Goal: Book appointment/travel/reservation

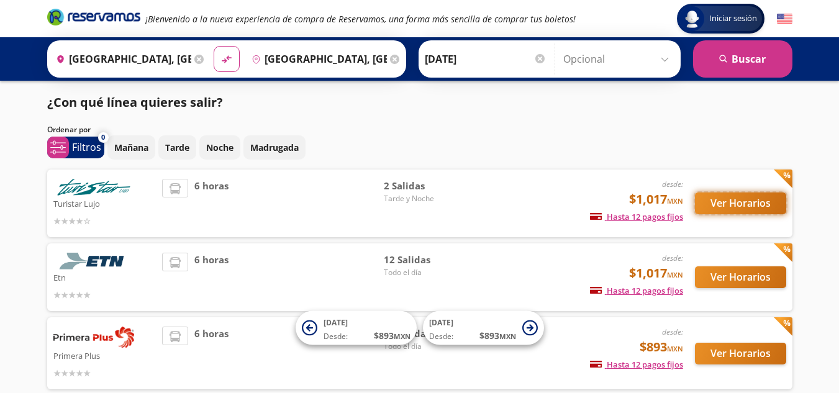
click at [749, 199] on button "Ver Horarios" at bounding box center [740, 204] width 91 height 22
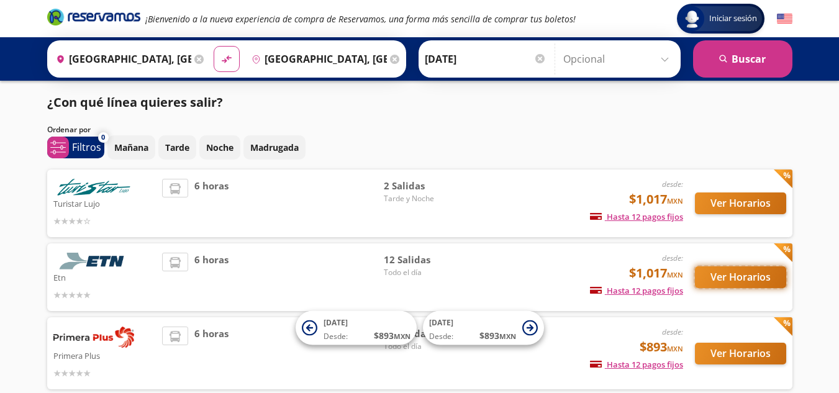
click at [746, 283] on button "Ver Horarios" at bounding box center [740, 277] width 91 height 22
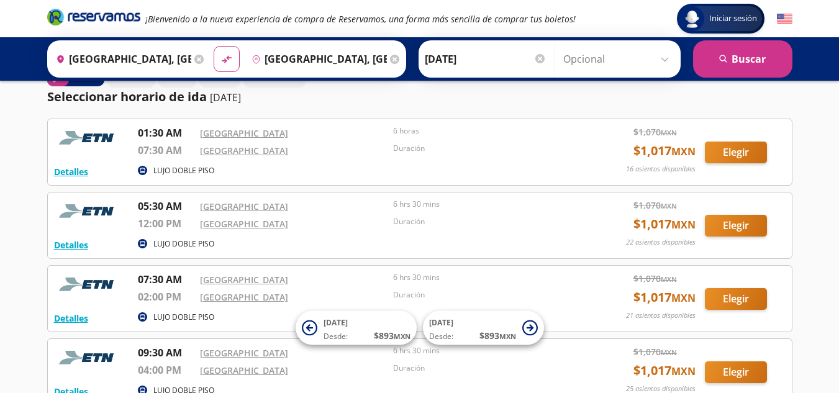
scroll to position [25, 0]
